Goal: Task Accomplishment & Management: Manage account settings

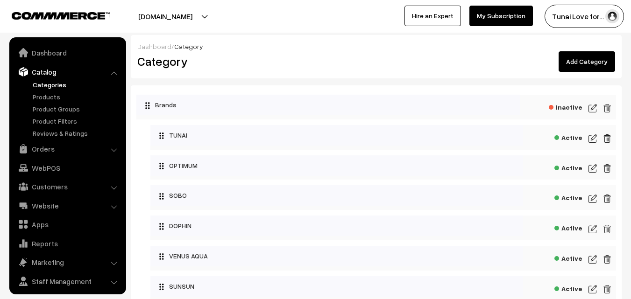
scroll to position [23, 0]
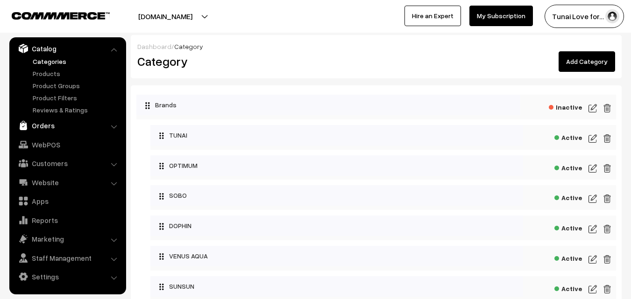
click at [56, 123] on link "Orders" at bounding box center [67, 125] width 111 height 17
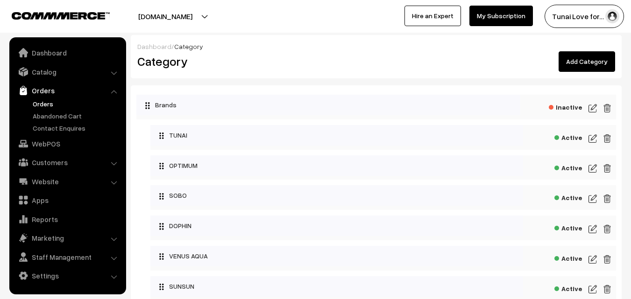
click at [53, 108] on link "Orders" at bounding box center [76, 104] width 92 height 10
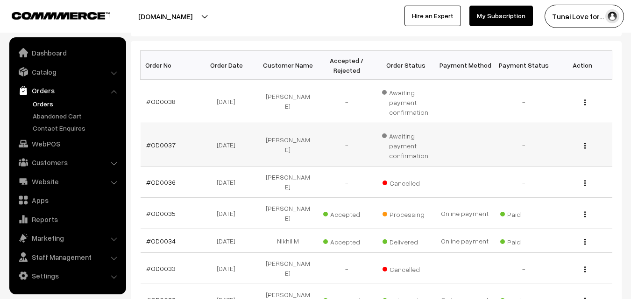
scroll to position [140, 0]
click at [168, 98] on link "#OD0038" at bounding box center [160, 101] width 29 height 8
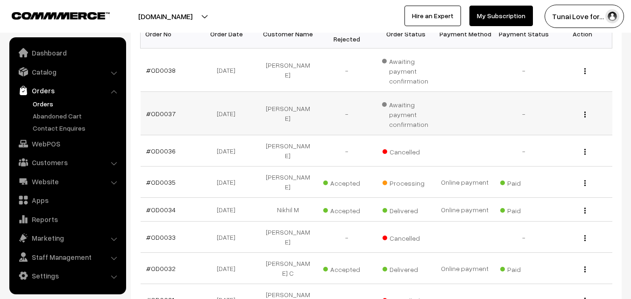
scroll to position [187, 0]
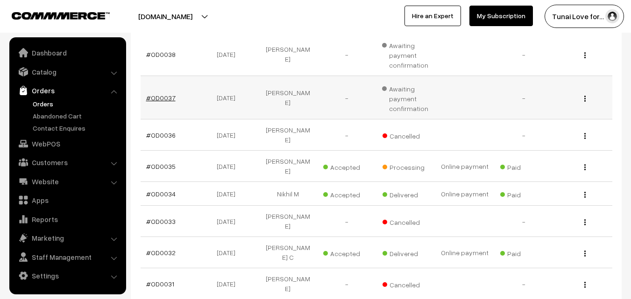
click at [163, 100] on link "#OD0037" at bounding box center [160, 98] width 29 height 8
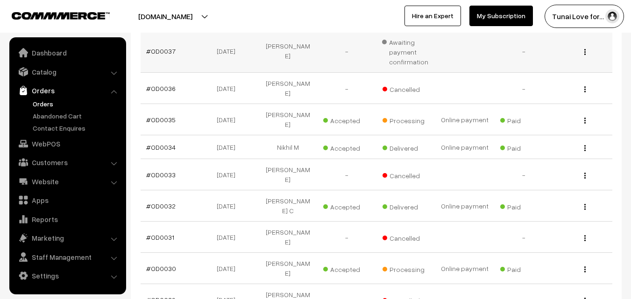
scroll to position [322, 0]
